Goal: Information Seeking & Learning: Learn about a topic

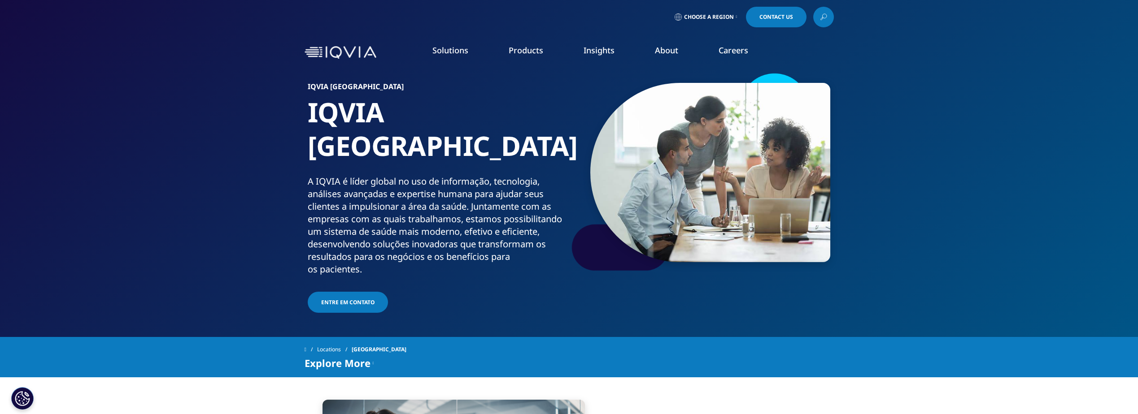
click at [582, 49] on li "Insights BLOGS, WHITE PAPERS & CASE STUDIES Explore our library of insights, th…" at bounding box center [598, 59] width 71 height 29
click at [594, 53] on link "Insights" at bounding box center [599, 50] width 31 height 11
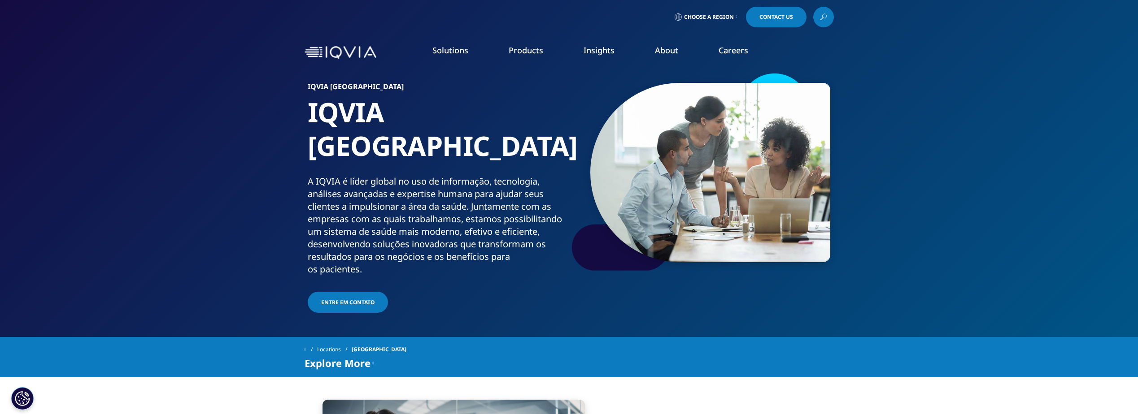
click at [594, 53] on link "Insights" at bounding box center [599, 50] width 31 height 11
click at [74, 151] on link "DISCOVER INSIGHTS" at bounding box center [157, 154] width 239 height 8
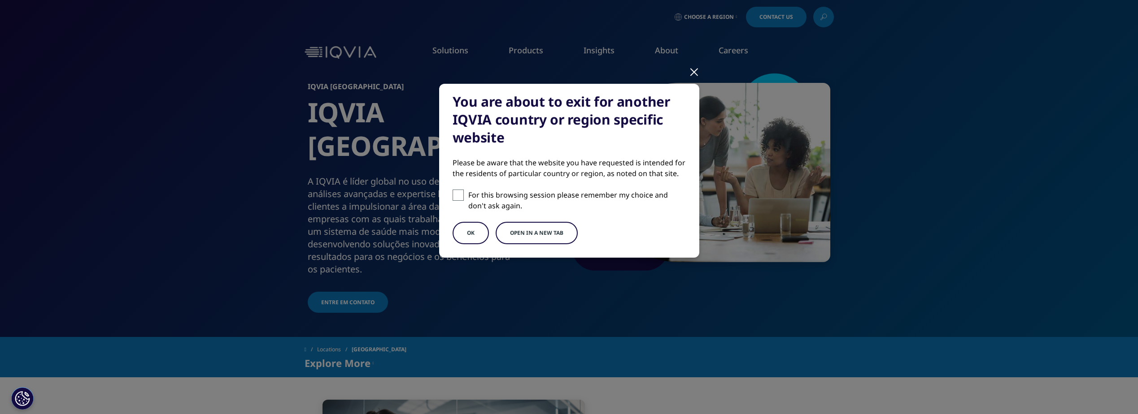
click at [466, 231] on button "OK" at bounding box center [471, 233] width 36 height 22
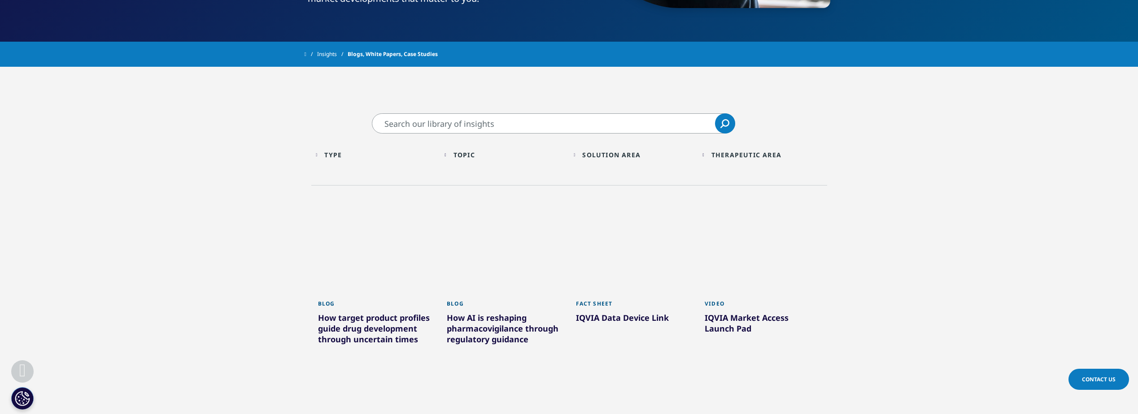
scroll to position [314, 0]
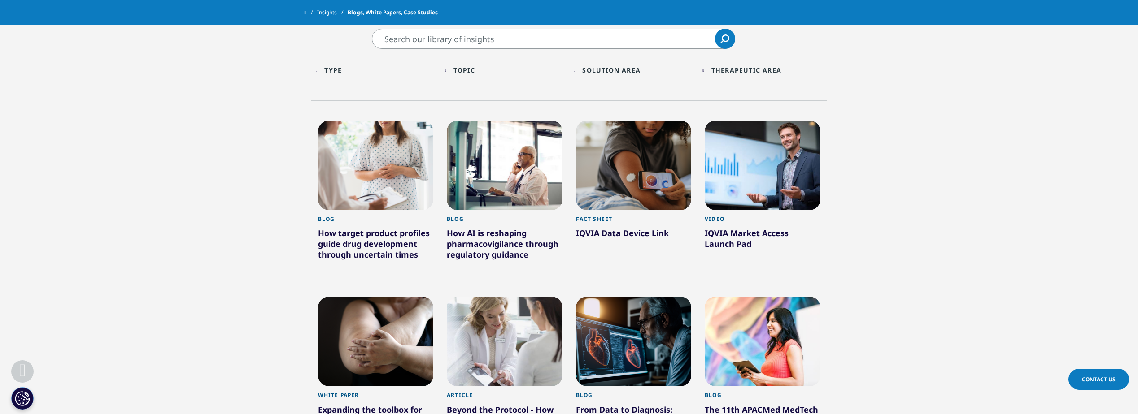
click at [473, 41] on input "Pesquisar" at bounding box center [553, 39] width 363 height 20
type input "f"
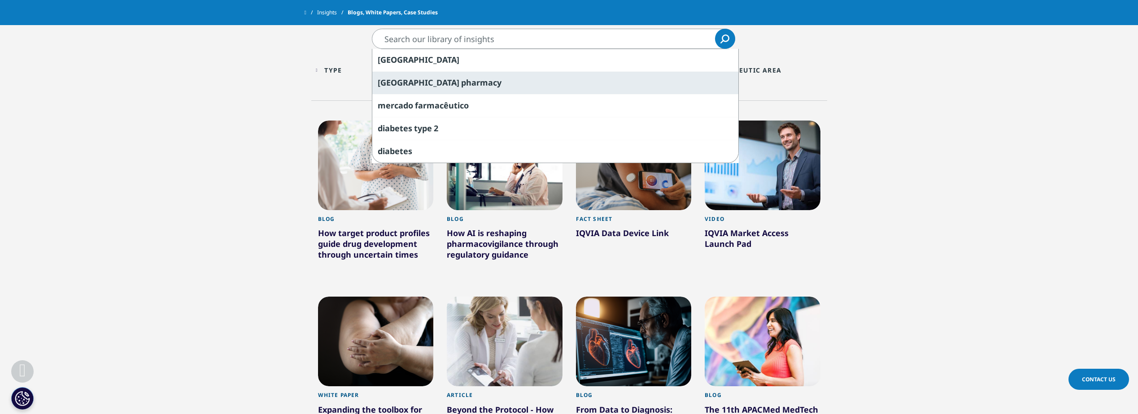
click at [447, 81] on div "brazil pharmacy" at bounding box center [555, 82] width 366 height 23
type input "brazil pharmacy"
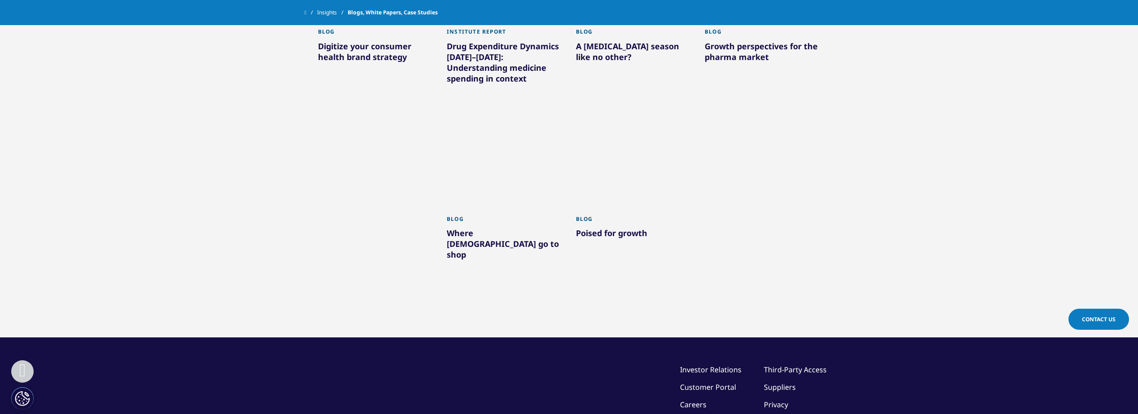
scroll to position [673, 0]
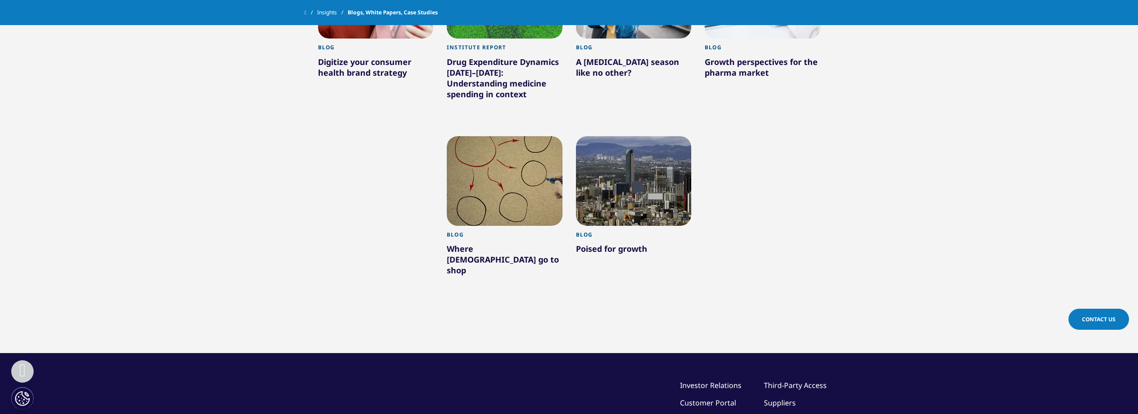
click at [507, 212] on div at bounding box center [505, 181] width 116 height 90
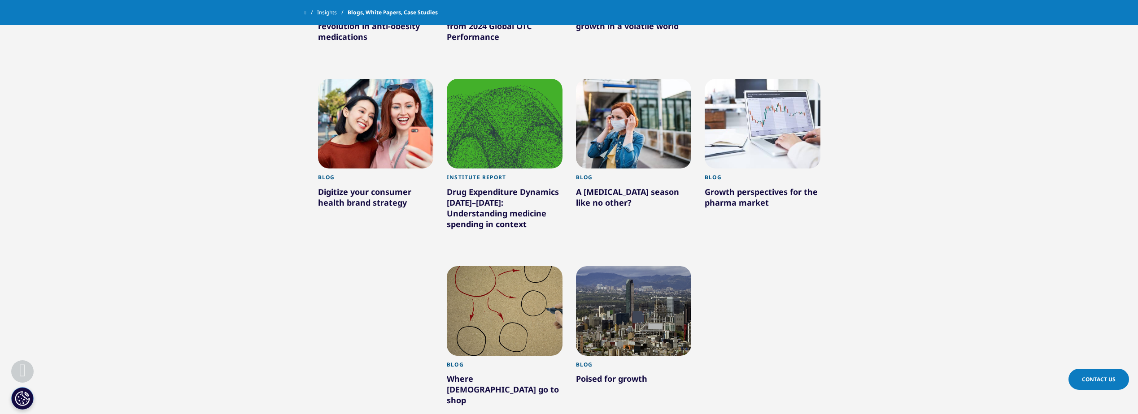
scroll to position [538, 0]
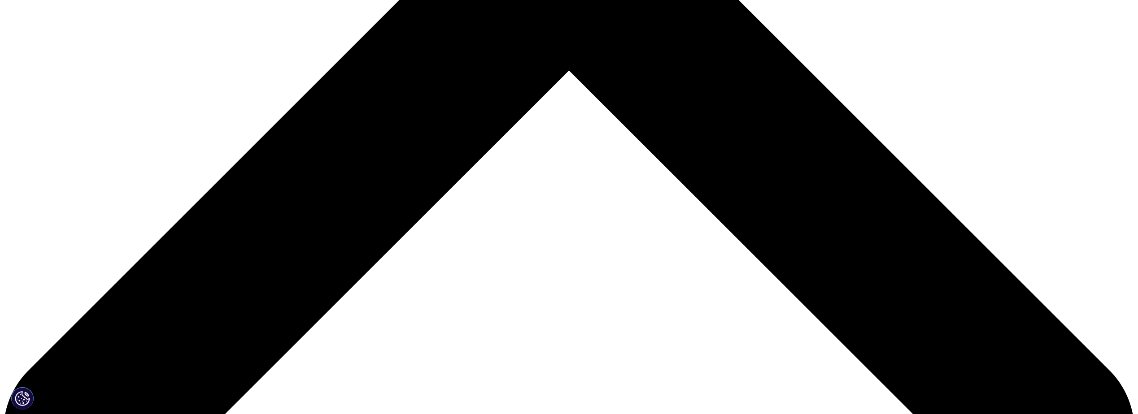
scroll to position [897, 0]
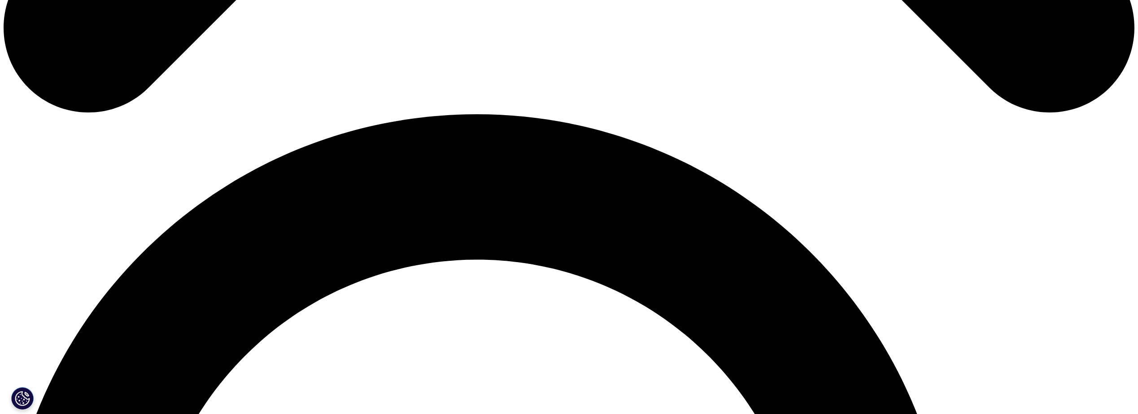
scroll to position [1032, 0]
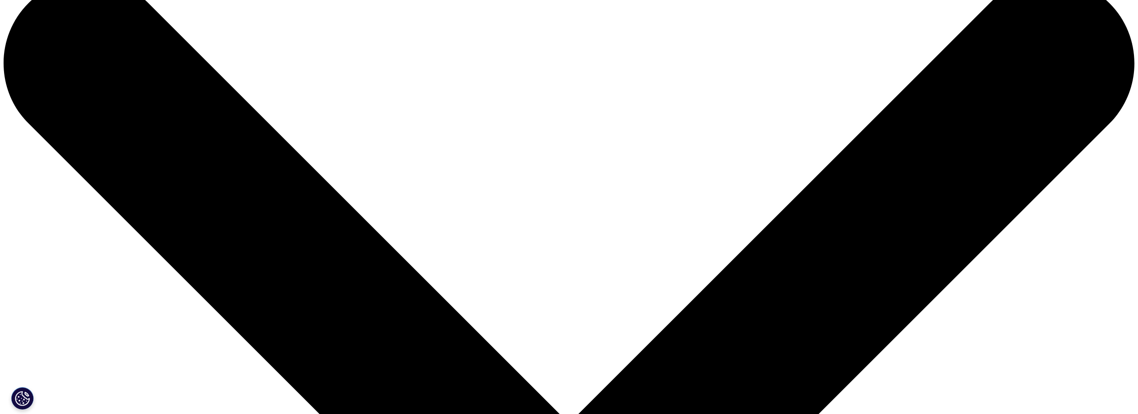
scroll to position [179, 0]
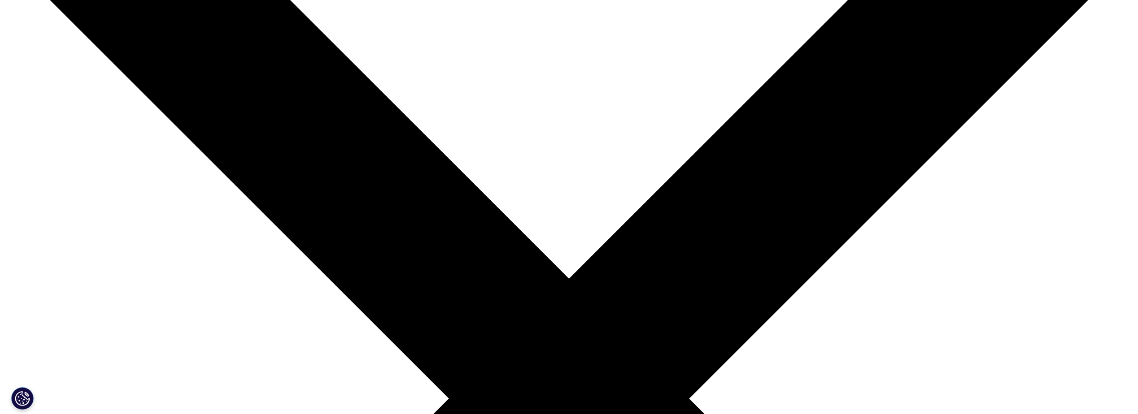
type input "farmacias"
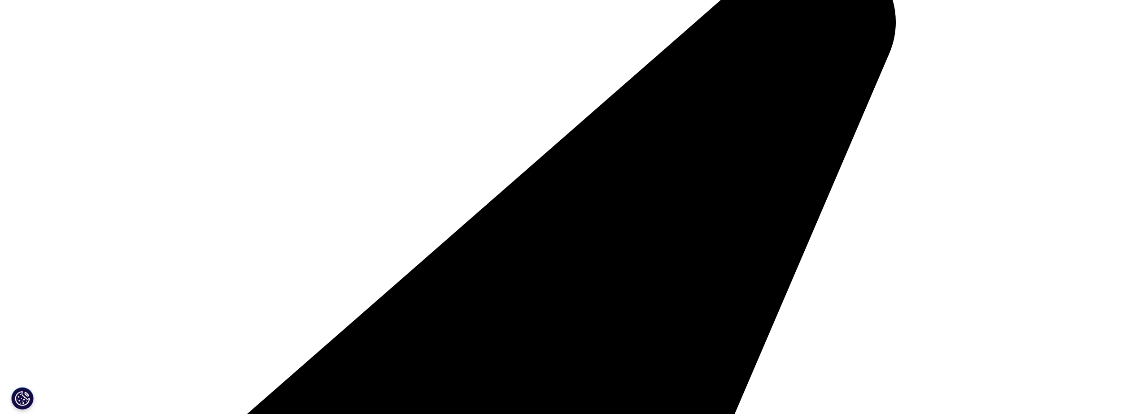
scroll to position [269, 0]
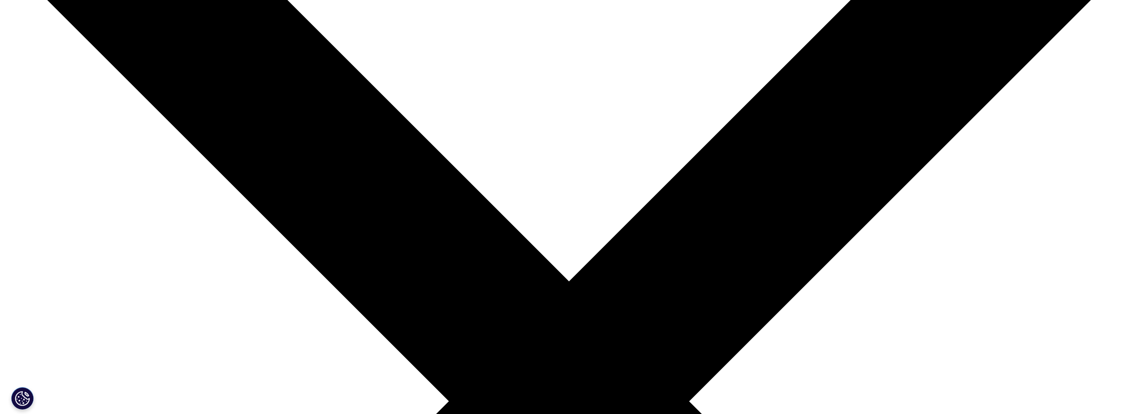
scroll to position [45, 0]
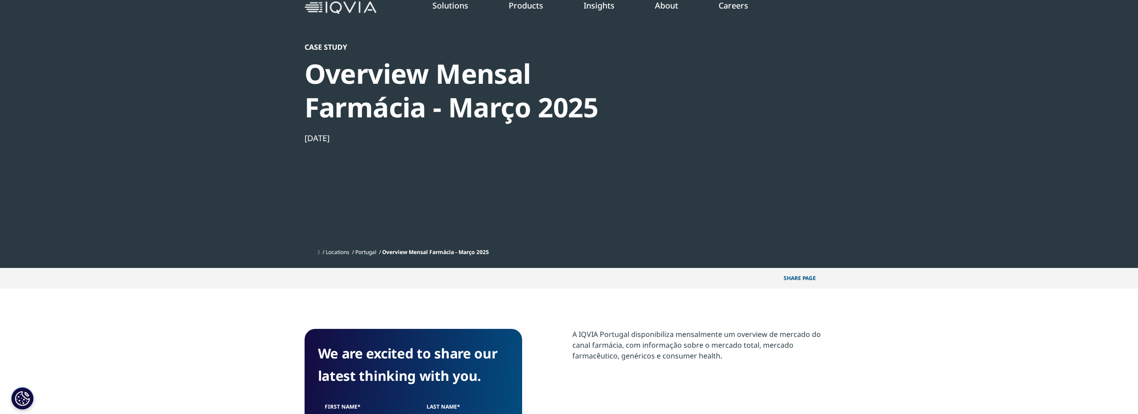
click at [760, 184] on div at bounding box center [747, 144] width 173 height 202
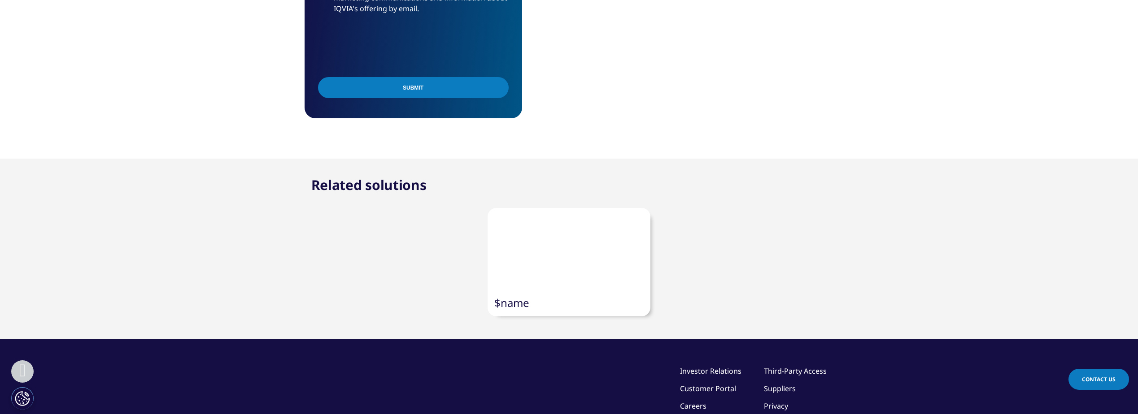
scroll to position [534, 0]
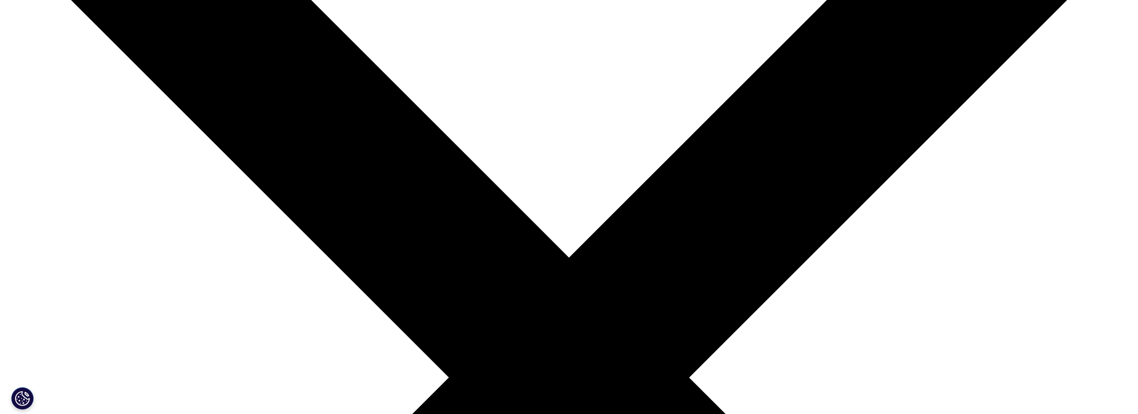
scroll to position [179, 0]
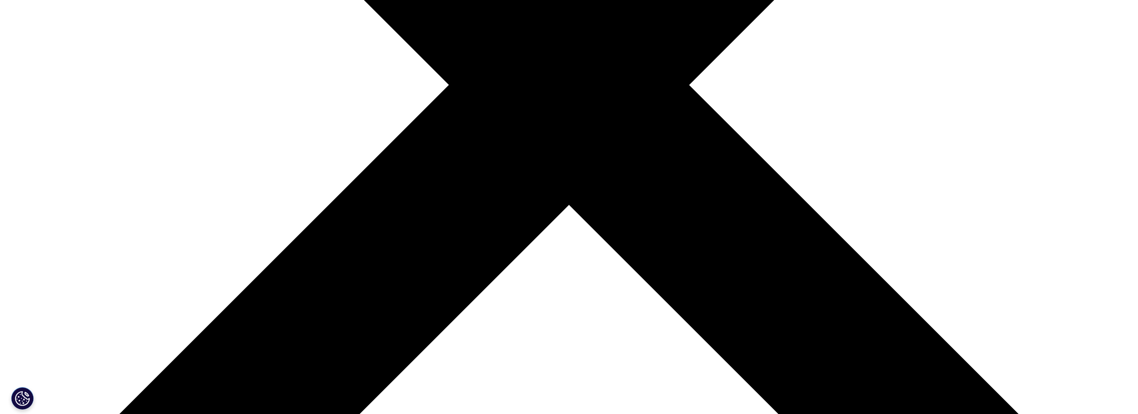
scroll to position [404, 0]
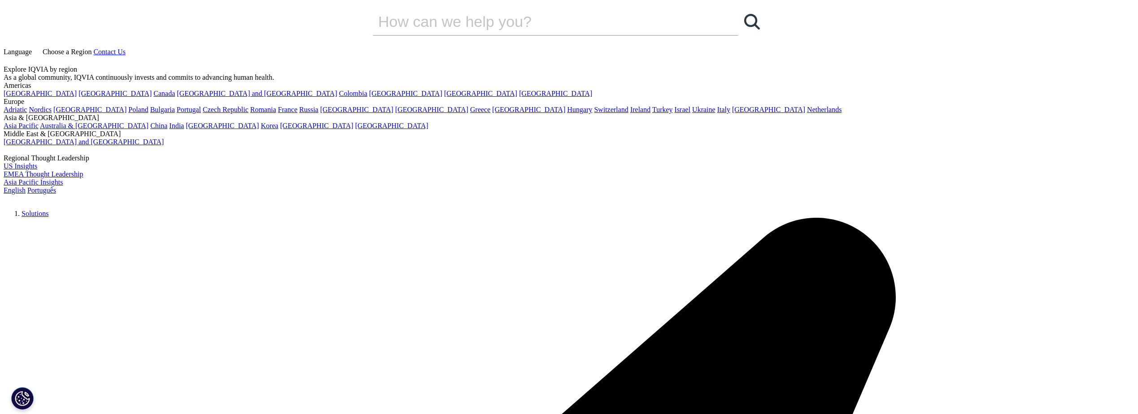
click at [92, 48] on span "Choose a Region" at bounding box center [67, 52] width 49 height 8
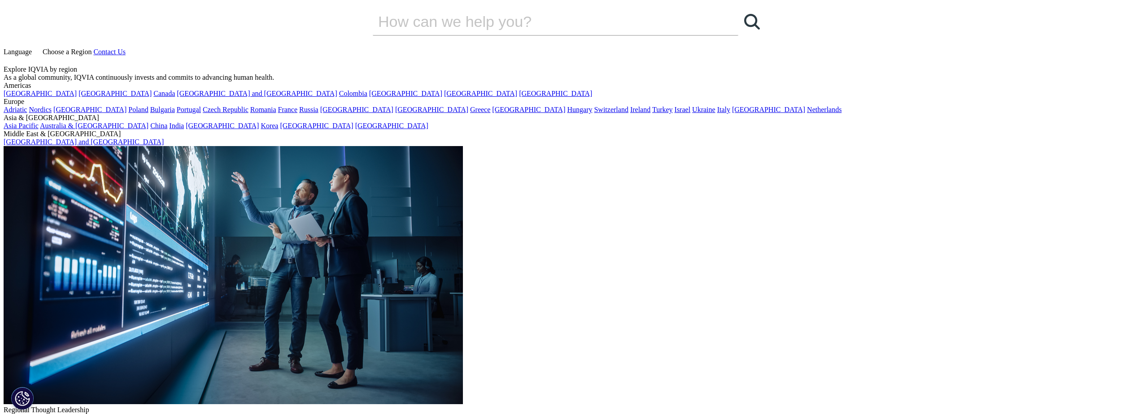
click at [79, 97] on link "[GEOGRAPHIC_DATA]" at bounding box center [115, 94] width 73 height 8
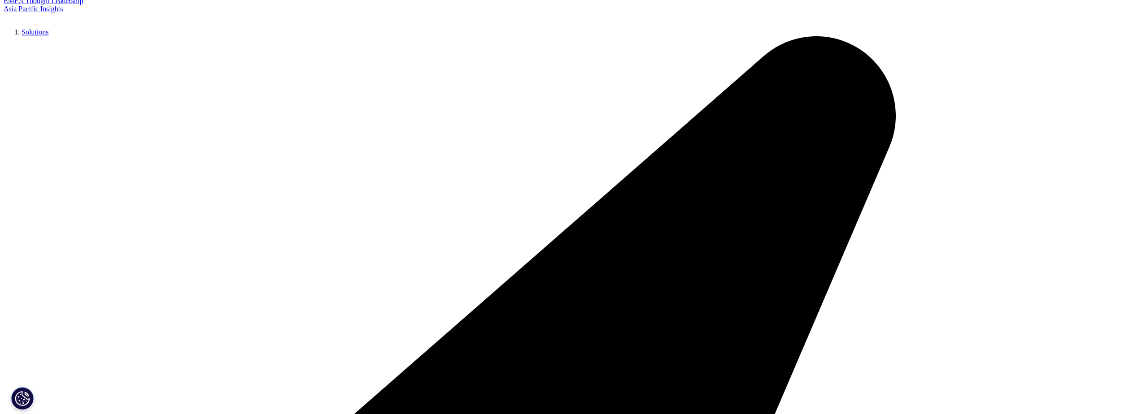
scroll to position [135, 0]
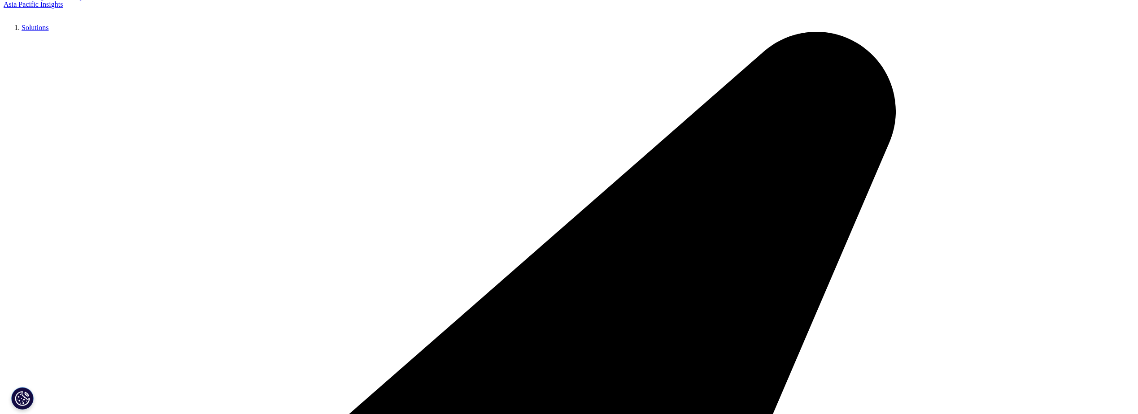
click at [38, 224] on link "Blogs" at bounding box center [30, 221] width 17 height 8
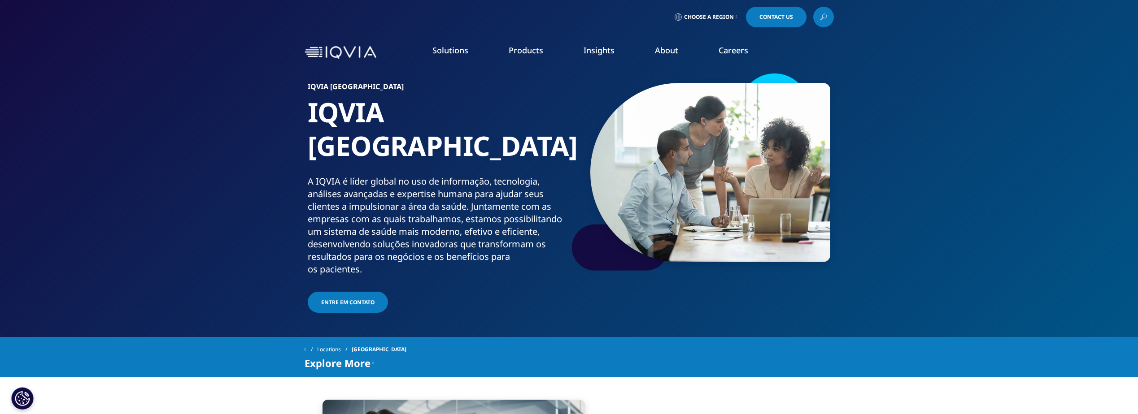
click at [285, 116] on link "Information Management" at bounding box center [351, 113] width 209 height 10
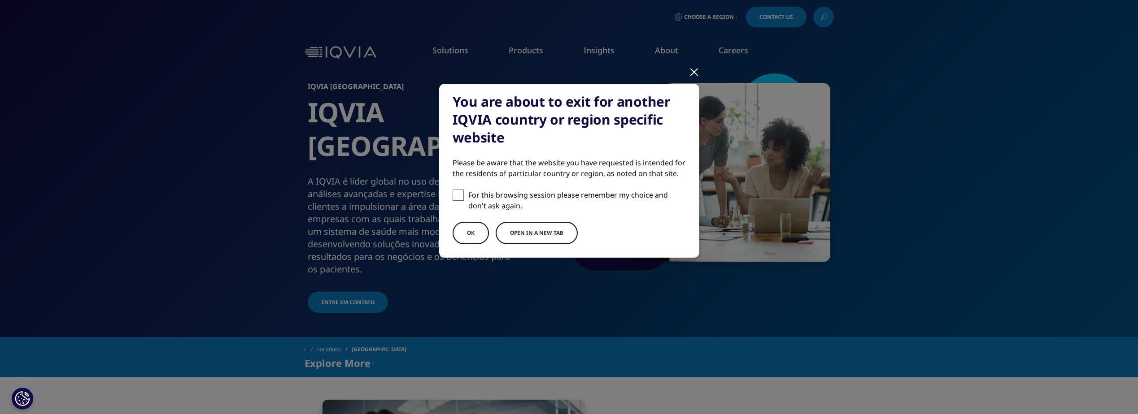
click at [470, 235] on button "OK" at bounding box center [471, 233] width 36 height 22
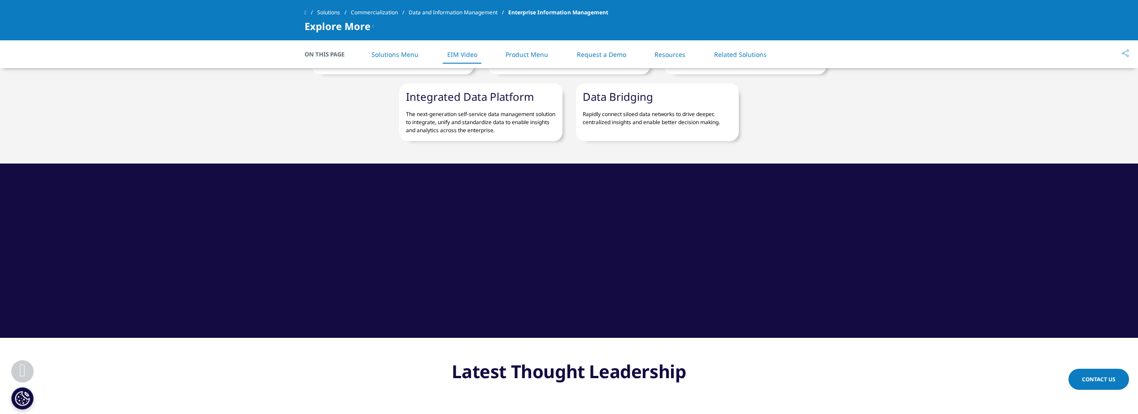
scroll to position [628, 0]
